Goal: Transaction & Acquisition: Book appointment/travel/reservation

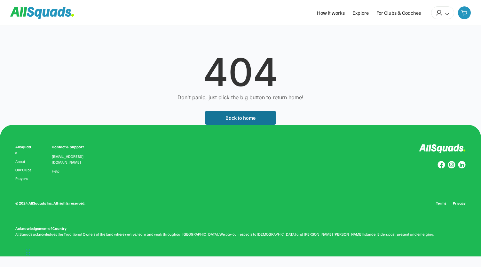
click at [247, 120] on button "Back to home" at bounding box center [240, 118] width 71 height 14
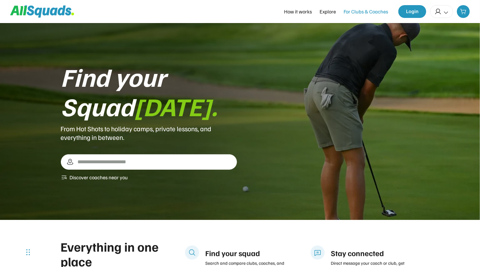
click at [363, 14] on div "For Clubs & Coaches" at bounding box center [365, 12] width 44 height 8
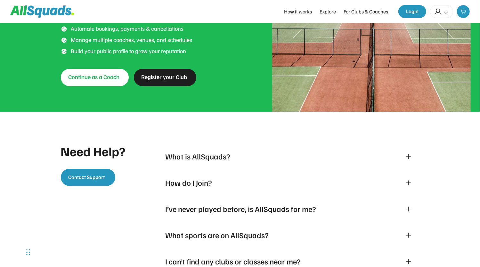
scroll to position [1321, 0]
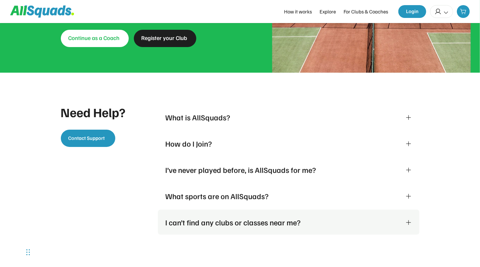
click at [404, 221] on div "I can’t find any clubs or classes near me?" at bounding box center [288, 222] width 246 height 10
click at [408, 220] on icon at bounding box center [408, 222] width 6 height 6
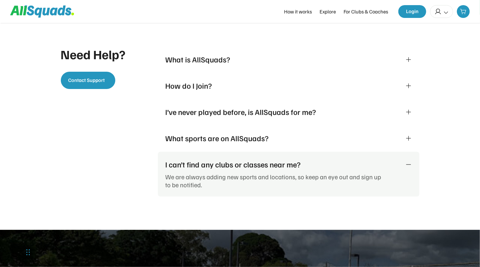
scroll to position [1416, 0]
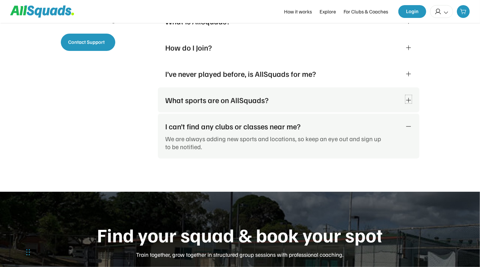
click at [411, 98] on icon at bounding box center [408, 100] width 6 height 6
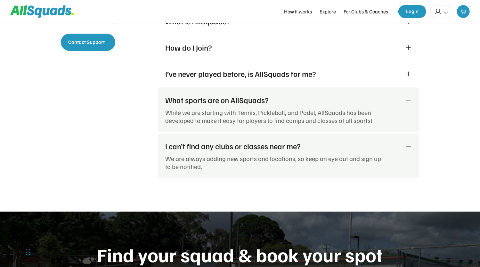
click at [344, 119] on div "While we are starting with Tennis, Pickleball, and Padel, AllSquads has been de…" at bounding box center [275, 116] width 221 height 16
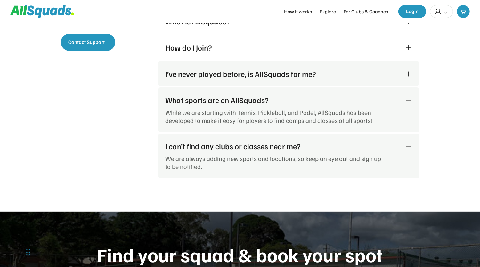
click at [406, 75] on icon at bounding box center [408, 74] width 6 height 6
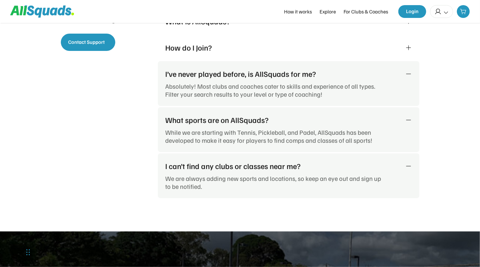
click at [406, 75] on icon at bounding box center [408, 74] width 6 height 6
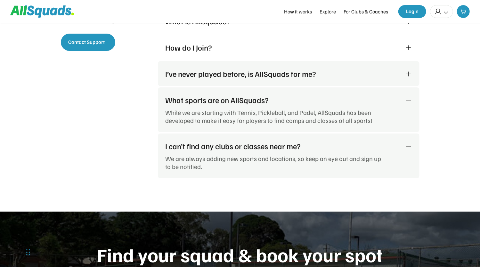
click at [406, 75] on icon at bounding box center [408, 74] width 6 height 6
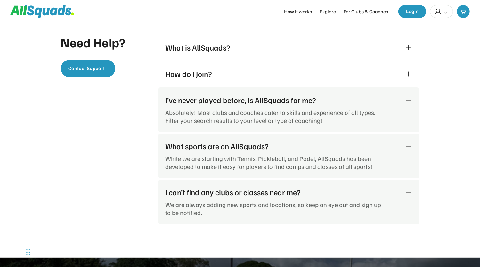
scroll to position [1384, 0]
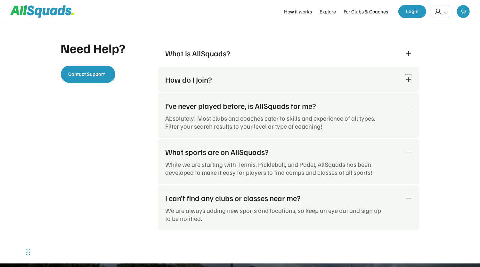
click at [411, 80] on icon at bounding box center [408, 79] width 6 height 6
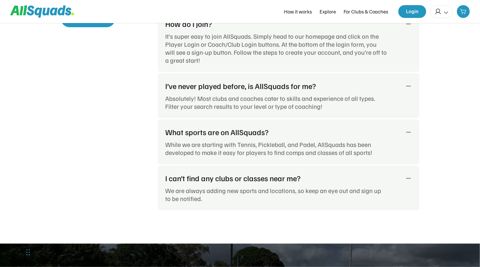
scroll to position [1448, 0]
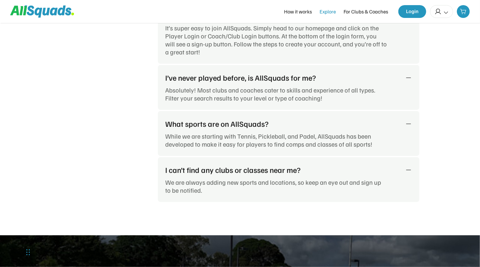
click at [331, 14] on div "Explore" at bounding box center [327, 12] width 16 height 8
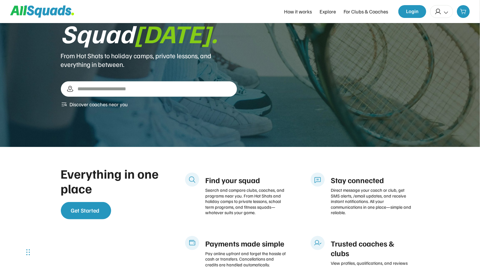
scroll to position [0, 0]
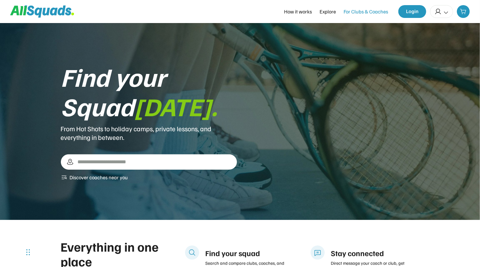
click at [367, 12] on div "For Clubs & Coaches" at bounding box center [365, 12] width 44 height 8
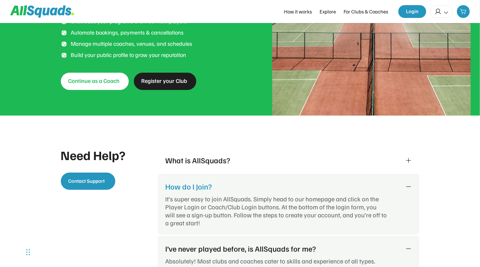
scroll to position [1321, 0]
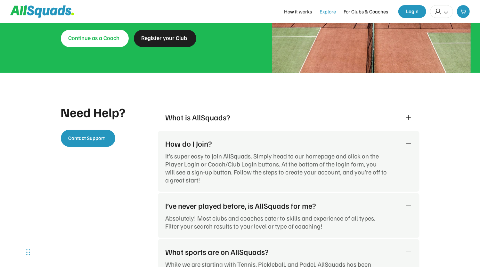
click at [332, 12] on div "Explore" at bounding box center [327, 12] width 16 height 8
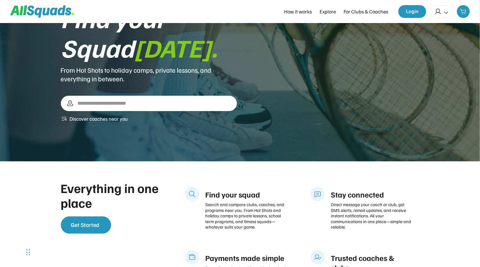
scroll to position [0, 0]
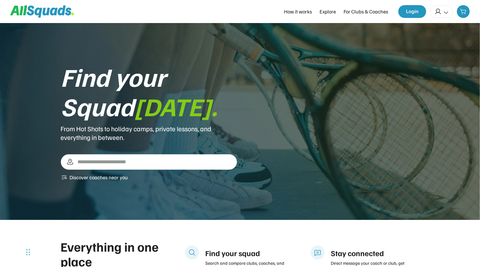
click at [446, 16] on div at bounding box center [441, 11] width 23 height 13
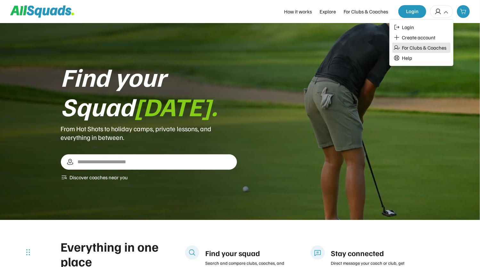
click at [429, 51] on div "For Clubs & Coaches" at bounding box center [421, 48] width 58 height 10
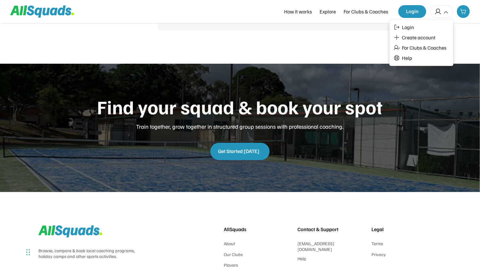
scroll to position [1672, 0]
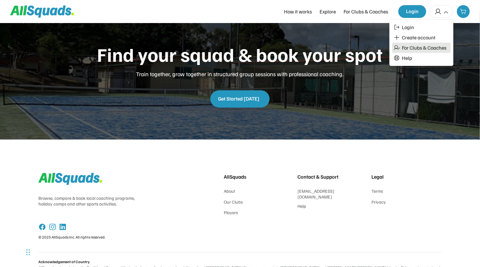
click at [428, 49] on div "For Clubs & Coaches" at bounding box center [423, 47] width 44 height 6
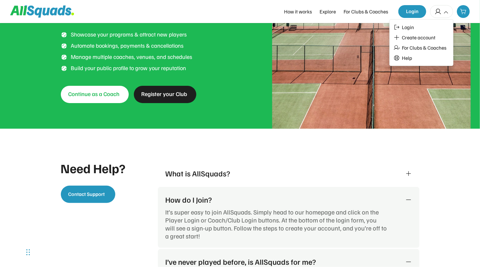
scroll to position [1321, 0]
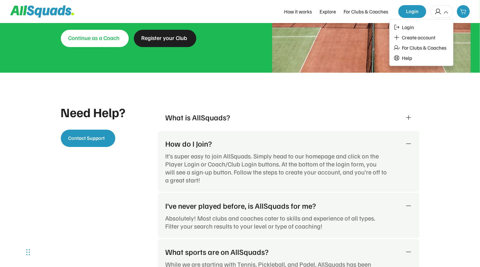
click at [270, 162] on div "It’s super easy to join AllSquads. Simply head to our homepage and click on the…" at bounding box center [275, 168] width 221 height 32
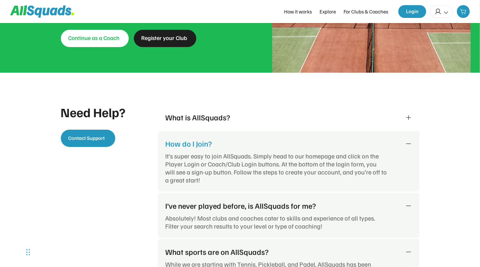
click at [199, 144] on div "How do I Join?" at bounding box center [281, 144] width 232 height 10
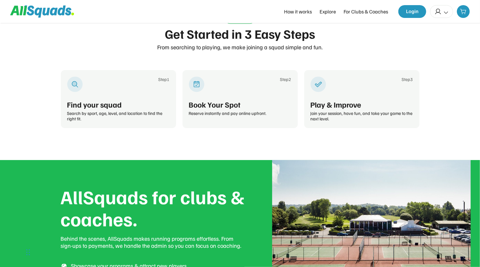
scroll to position [1033, 0]
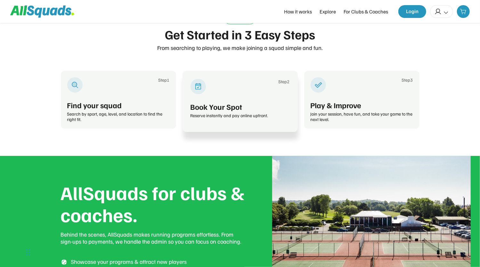
click at [242, 93] on div "Step2" at bounding box center [239, 86] width 99 height 15
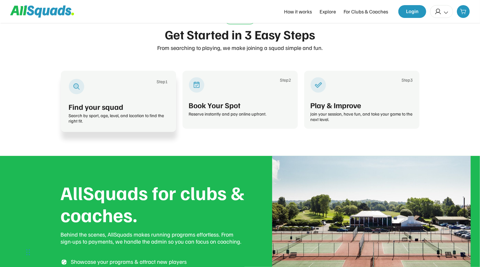
click at [114, 87] on div "Step1" at bounding box center [118, 86] width 99 height 15
click at [75, 85] on use at bounding box center [77, 87] width 8 height 8
click at [79, 107] on div "Find your squad" at bounding box center [118, 107] width 99 height 10
click at [79, 126] on div "Step1 Find your squad Search by sport, age, level, and location to find the rig…" at bounding box center [118, 101] width 115 height 61
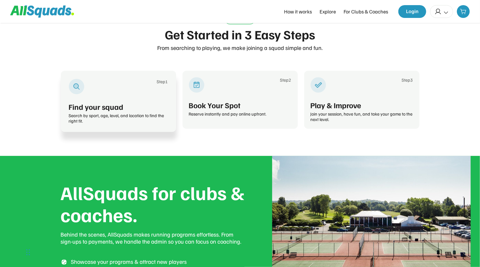
click at [79, 96] on div "Step1 Find your squad Search by sport, age, level, and location to find the rig…" at bounding box center [118, 101] width 115 height 61
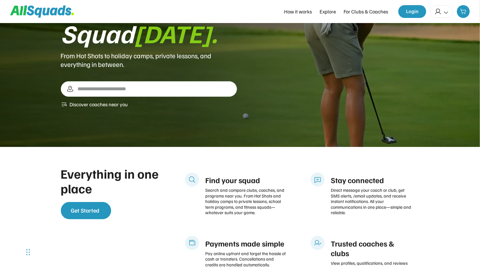
scroll to position [0, 0]
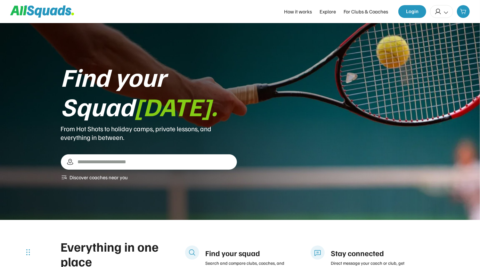
click at [123, 155] on div "To navigate the map with touch gestures double-tap and hold your finger on the …" at bounding box center [149, 161] width 176 height 15
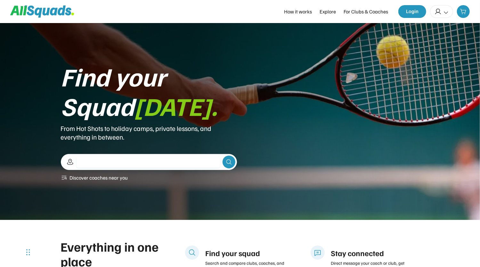
click at [113, 164] on input "input" at bounding box center [147, 162] width 143 height 12
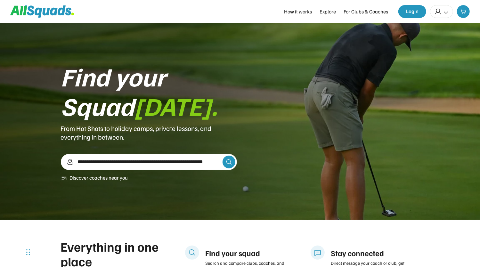
type input "**********"
click at [226, 165] on icon at bounding box center [229, 162] width 6 height 6
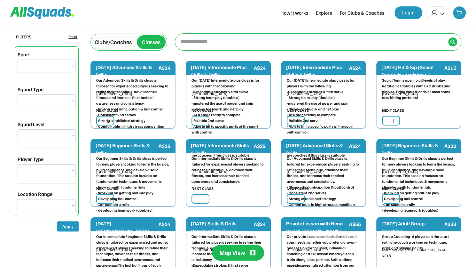
type input "**********"
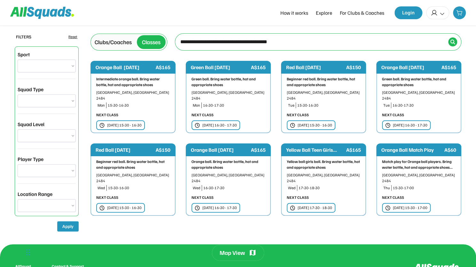
click at [302, 112] on div "NEXT CLASS" at bounding box center [298, 115] width 22 height 6
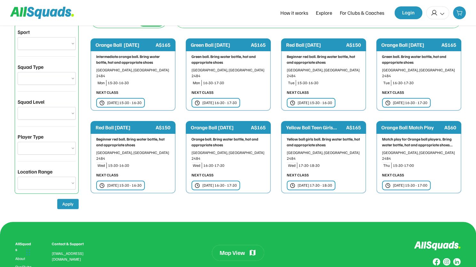
scroll to position [9, 0]
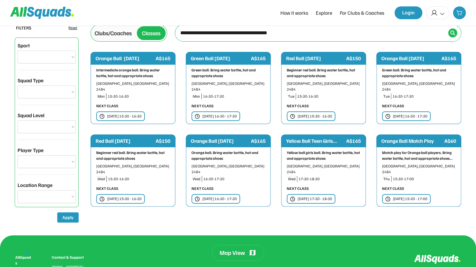
click at [403, 56] on div "Orange Ball [DATE]" at bounding box center [411, 58] width 59 height 8
click at [119, 32] on div "Clubs/Coaches" at bounding box center [113, 33] width 37 height 9
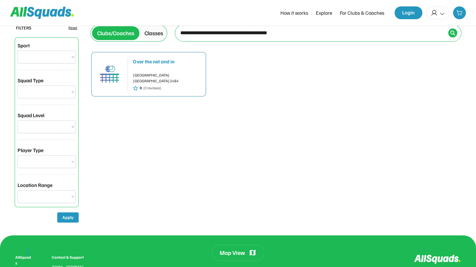
click at [152, 34] on div "Classes" at bounding box center [154, 33] width 19 height 9
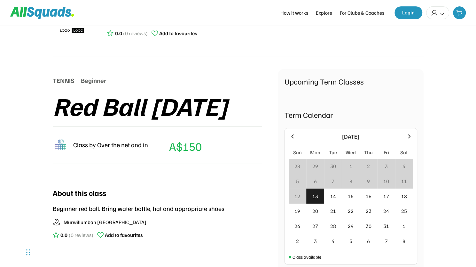
scroll to position [96, 0]
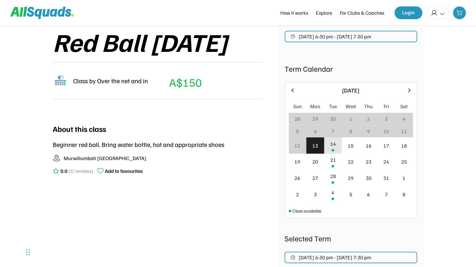
click at [334, 147] on div "14" at bounding box center [333, 145] width 18 height 16
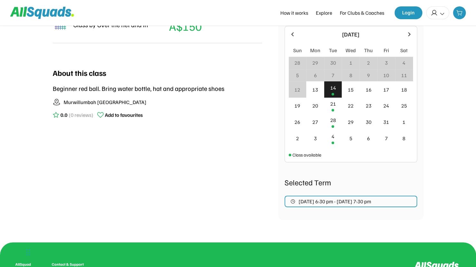
scroll to position [127, 0]
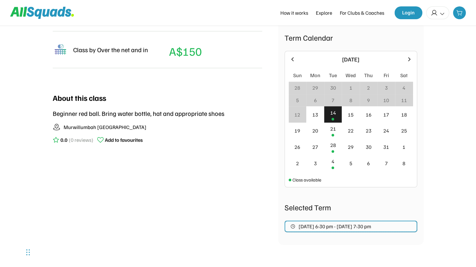
click at [345, 221] on button "Oct 14, 2025 6:30 pm - Dec 9, 2025 7:30 pm" at bounding box center [351, 226] width 133 height 12
click at [342, 224] on span "Oct 14, 2025 6:30 pm - Dec 9, 2025 7:30 pm" at bounding box center [335, 226] width 73 height 5
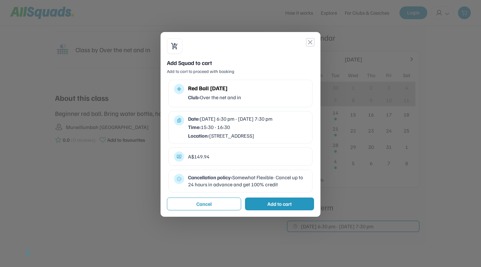
click at [312, 43] on button "close" at bounding box center [310, 42] width 8 height 8
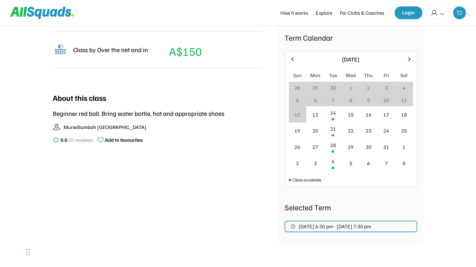
click at [295, 58] on icon at bounding box center [292, 59] width 7 height 7
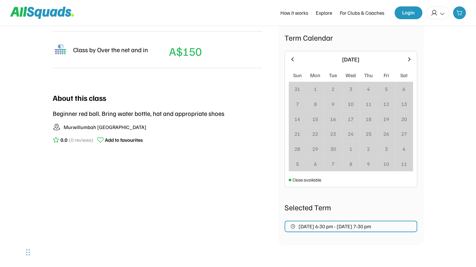
click at [101, 49] on div "Class by Over the net and in" at bounding box center [110, 50] width 75 height 10
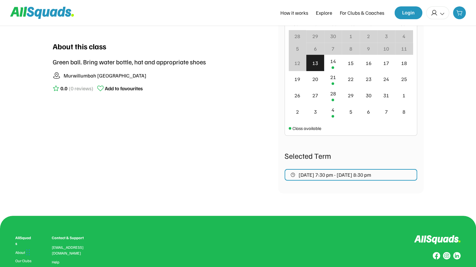
scroll to position [160, 0]
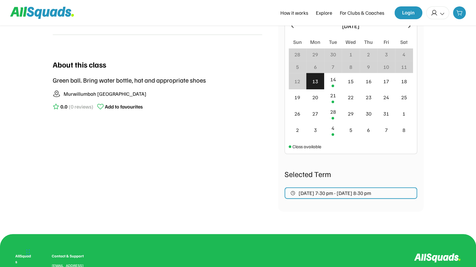
click at [329, 82] on div "14" at bounding box center [333, 81] width 18 height 16
click at [306, 198] on button "[DATE] 7:30 pm - [DATE] 8:30 pm" at bounding box center [351, 193] width 133 height 12
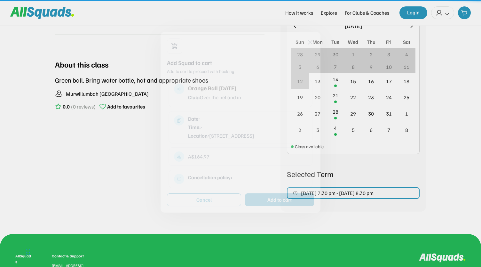
click at [310, 188] on div "Cancellation policy:" at bounding box center [241, 179] width 144 height 19
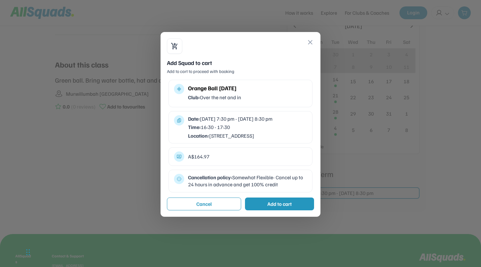
click at [216, 93] on div "Orange Ball [DATE] Club: Over the net and in" at bounding box center [247, 93] width 119 height 19
click at [313, 40] on button "close" at bounding box center [310, 42] width 8 height 8
